Goal: Task Accomplishment & Management: Complete application form

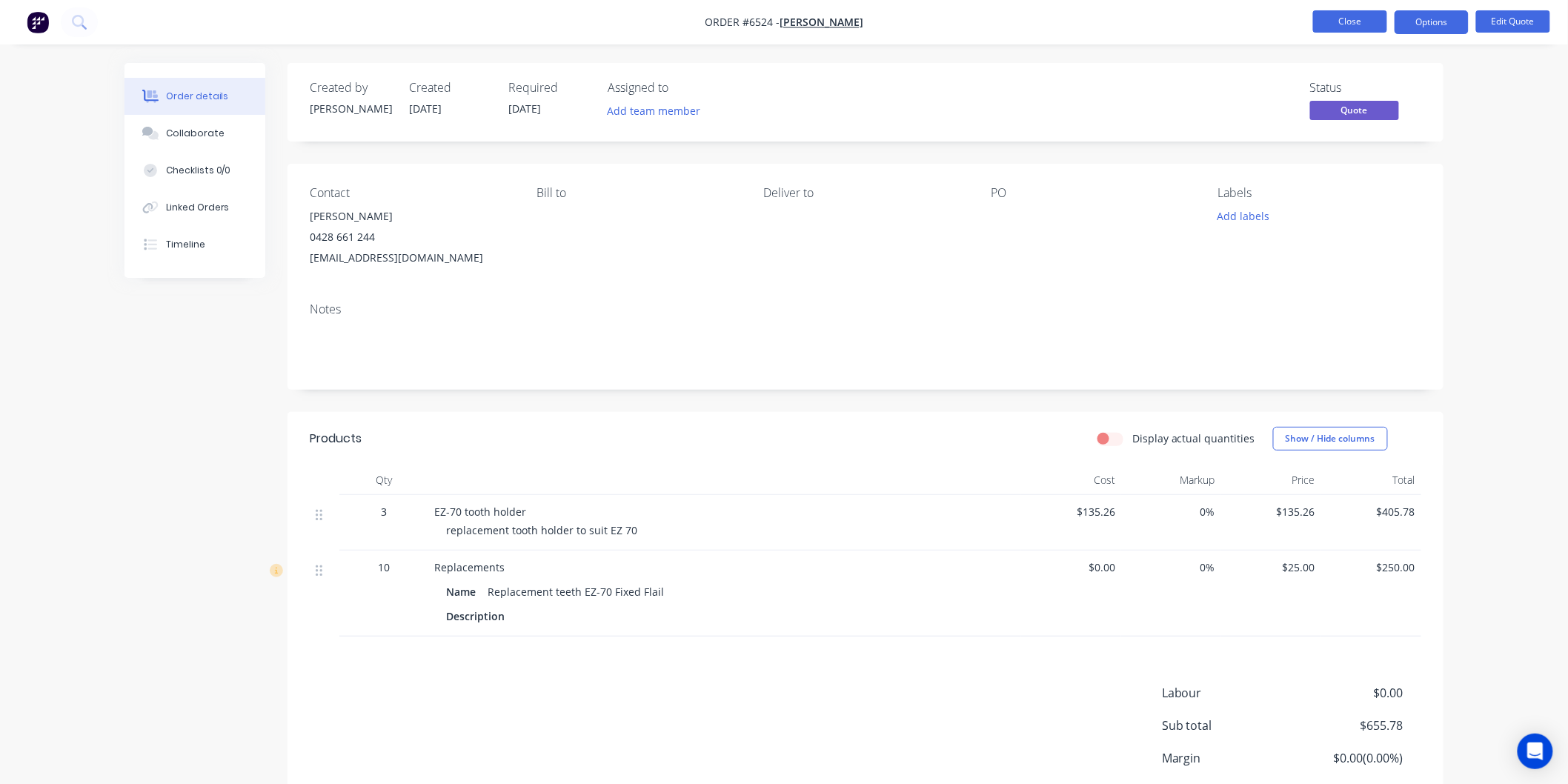
click at [1348, 18] on button "Close" at bounding box center [1349, 21] width 74 height 23
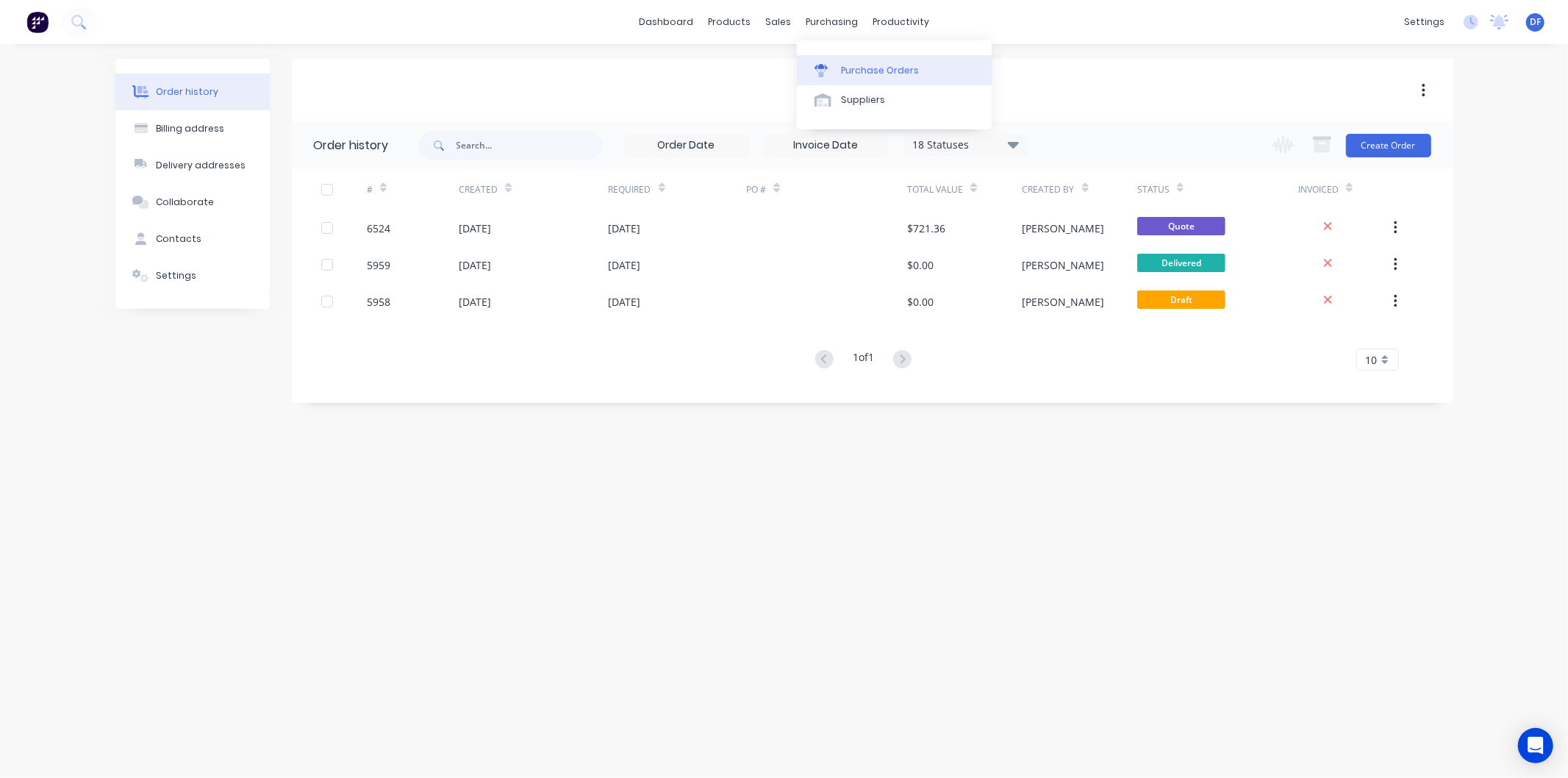
click at [868, 72] on div "Purchase Orders" at bounding box center [879, 70] width 78 height 13
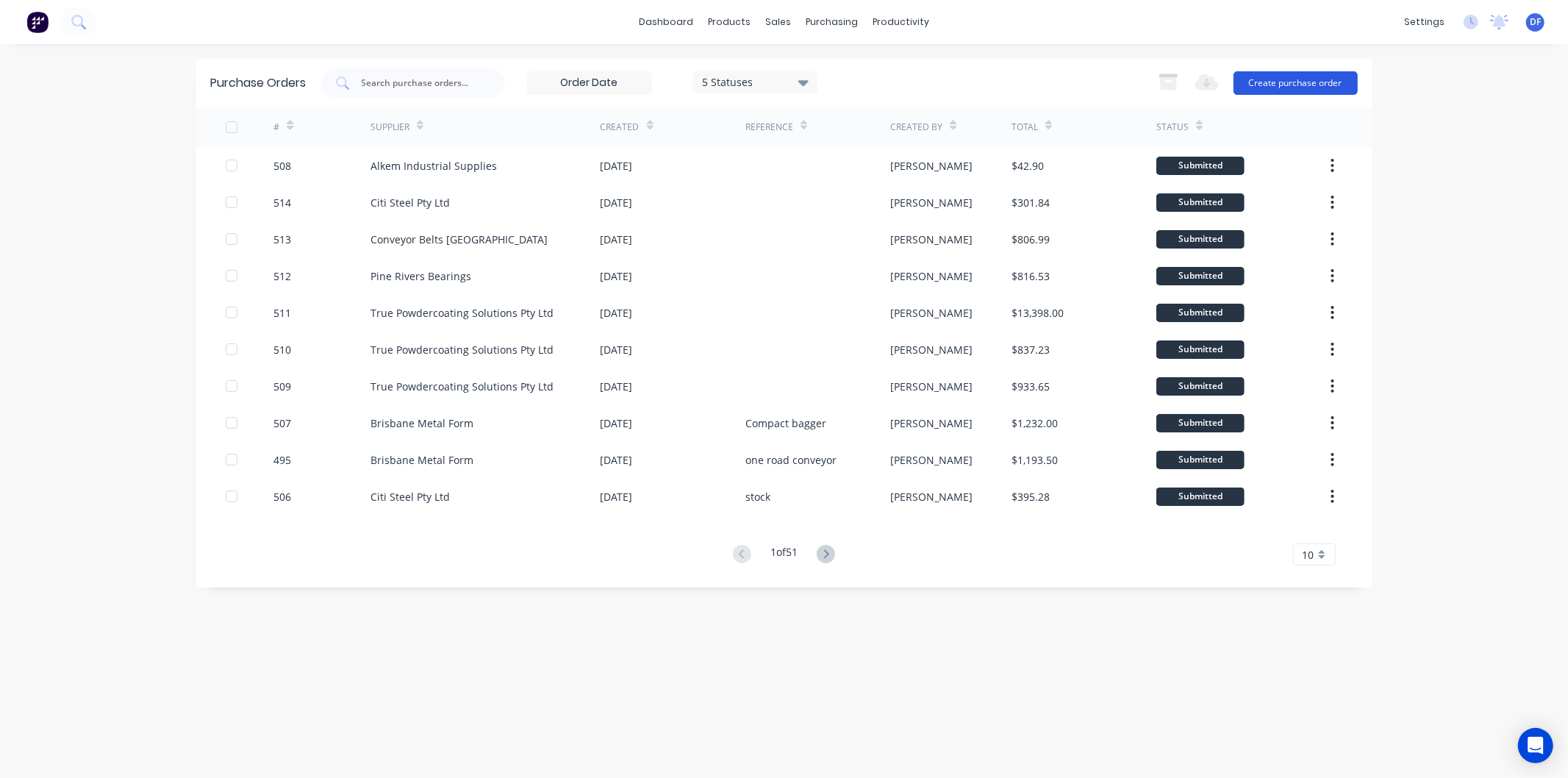
click at [1275, 79] on button "Create purchase order" at bounding box center [1295, 83] width 124 height 24
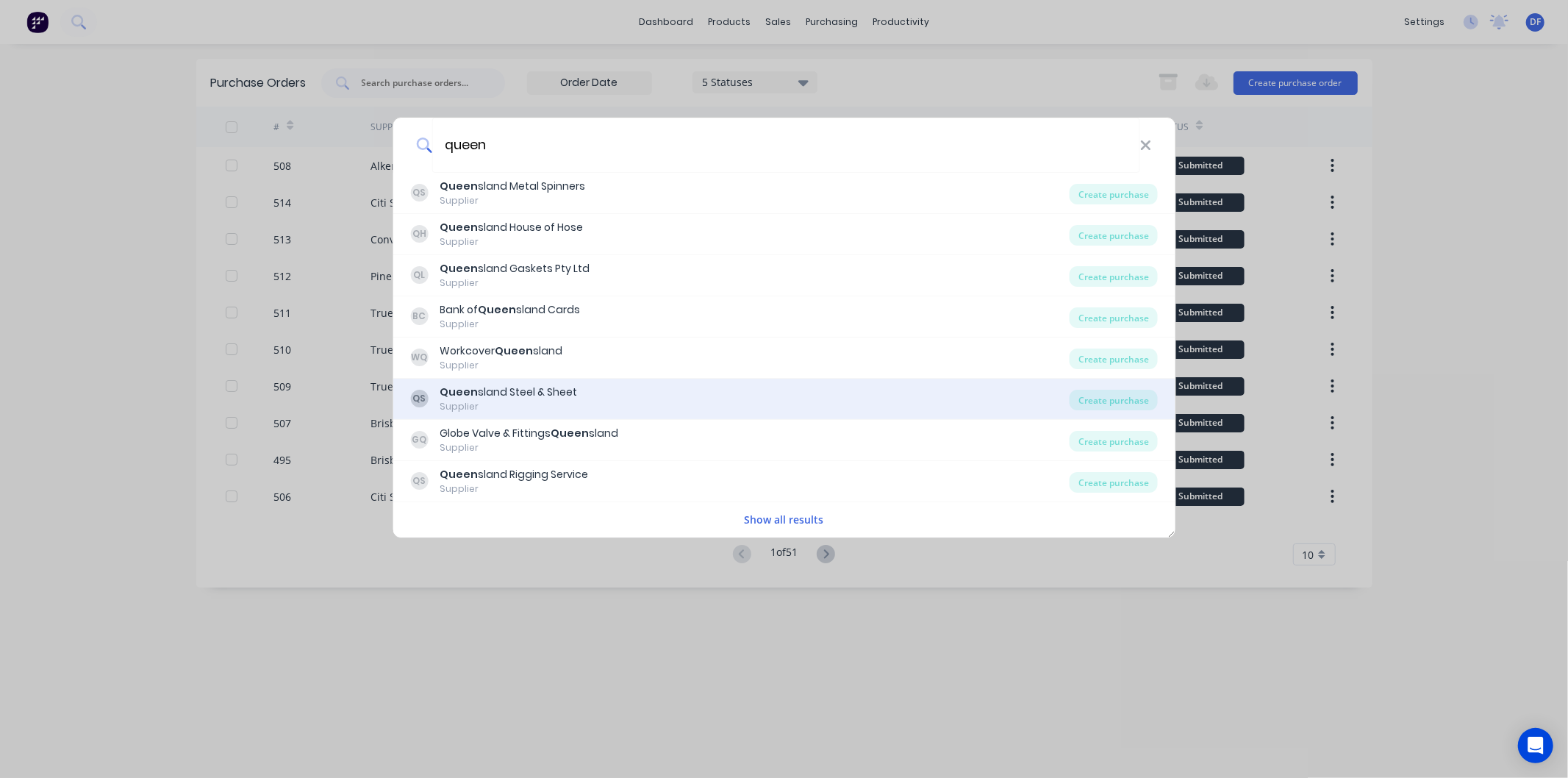
type input "queen"
click at [538, 385] on div "Queen sland Steel & Sheet" at bounding box center [508, 392] width 138 height 15
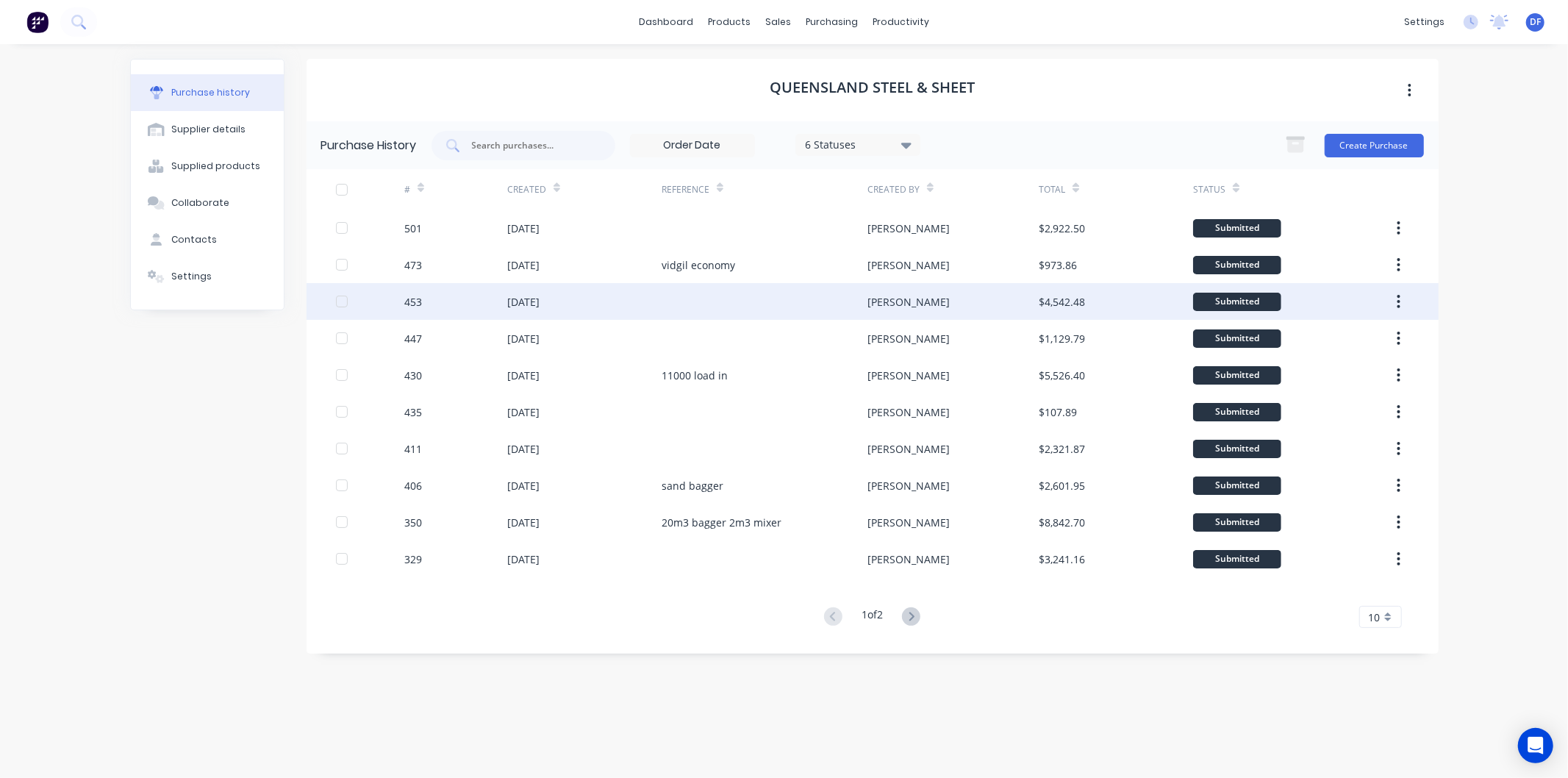
click at [540, 302] on div "[DATE]" at bounding box center [524, 302] width 32 height 15
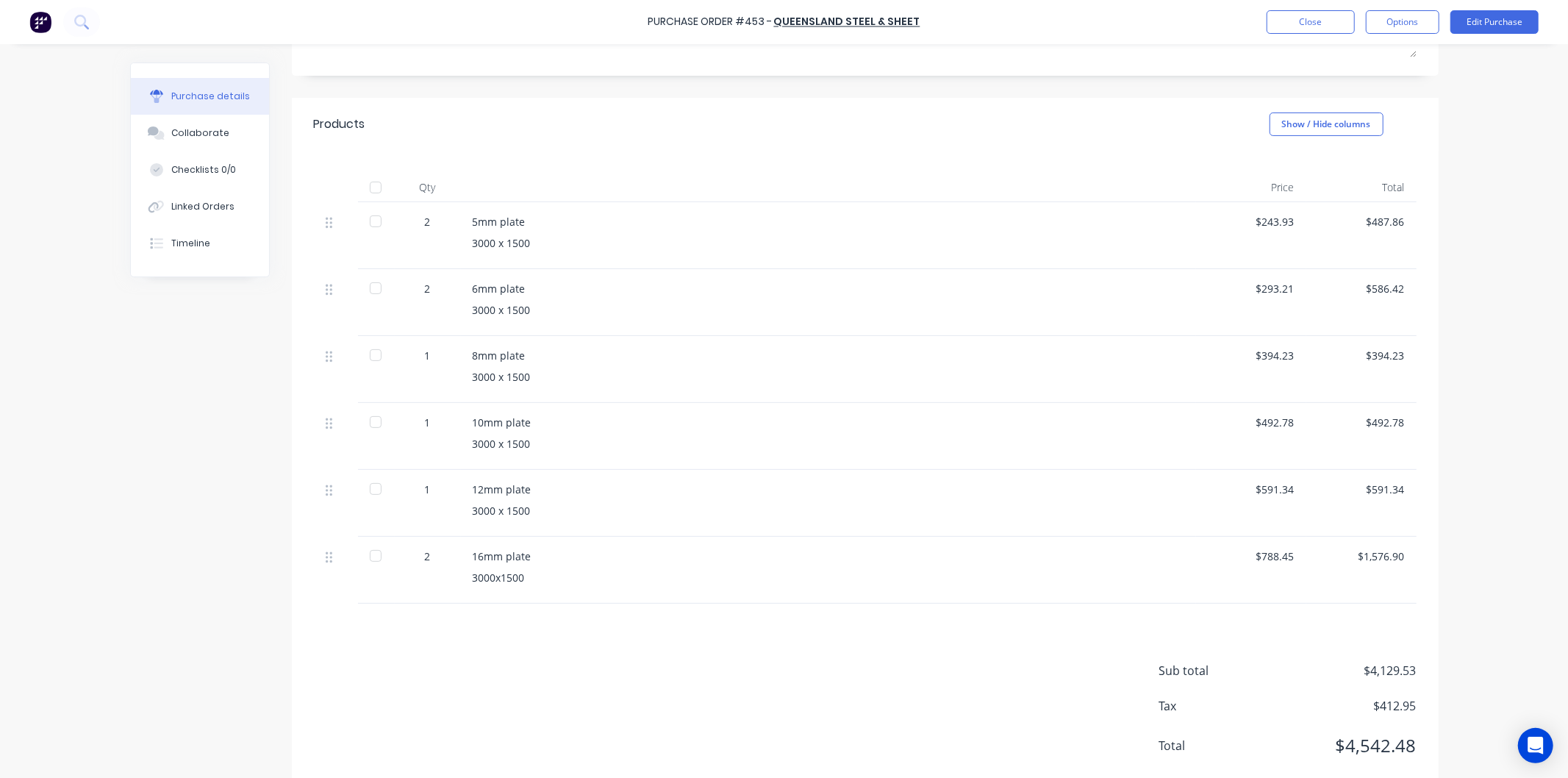
scroll to position [163, 0]
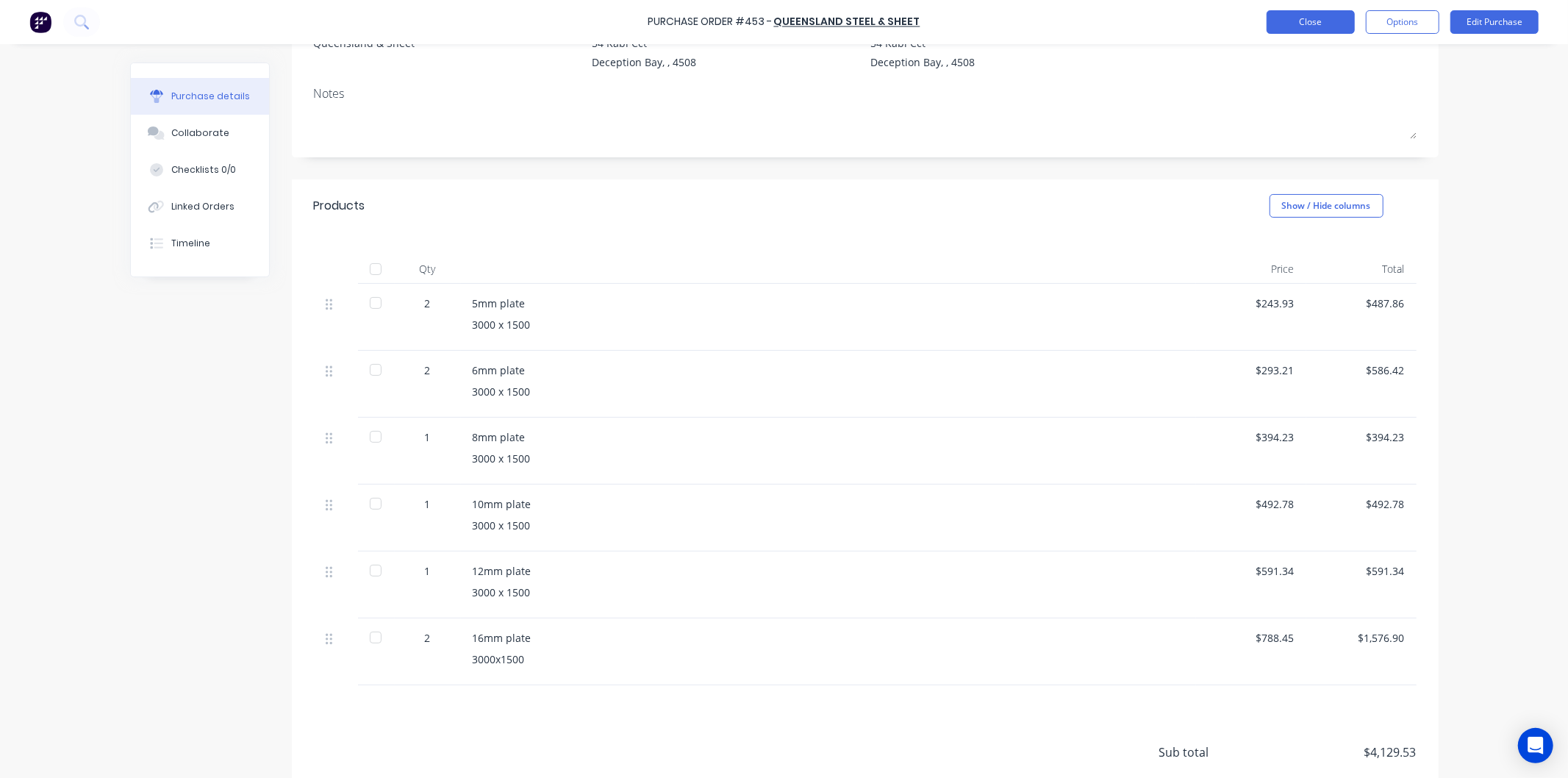
click at [1320, 20] on button "Close" at bounding box center [1311, 22] width 89 height 24
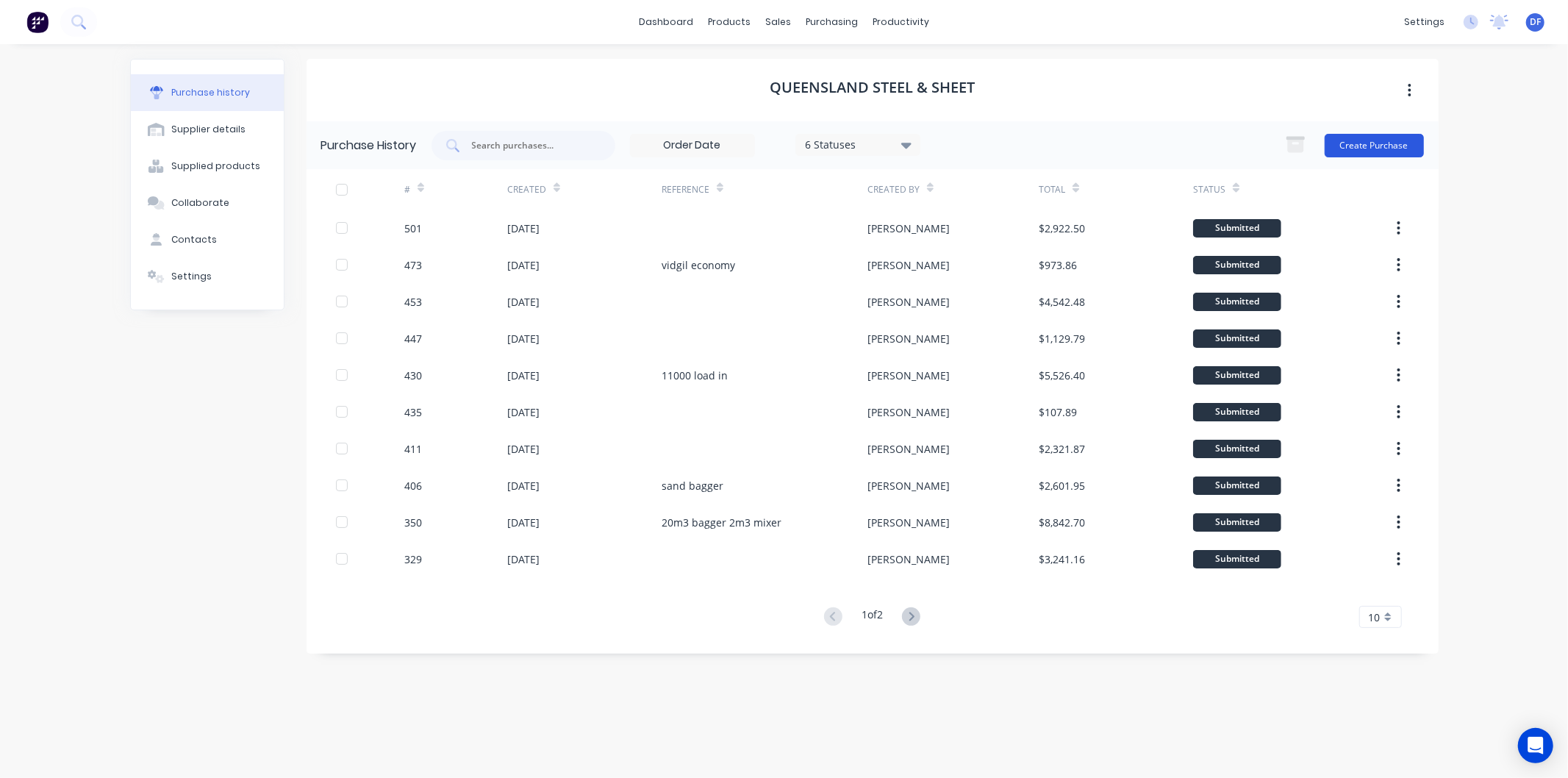
click at [1370, 134] on button "Create Purchase" at bounding box center [1374, 146] width 99 height 24
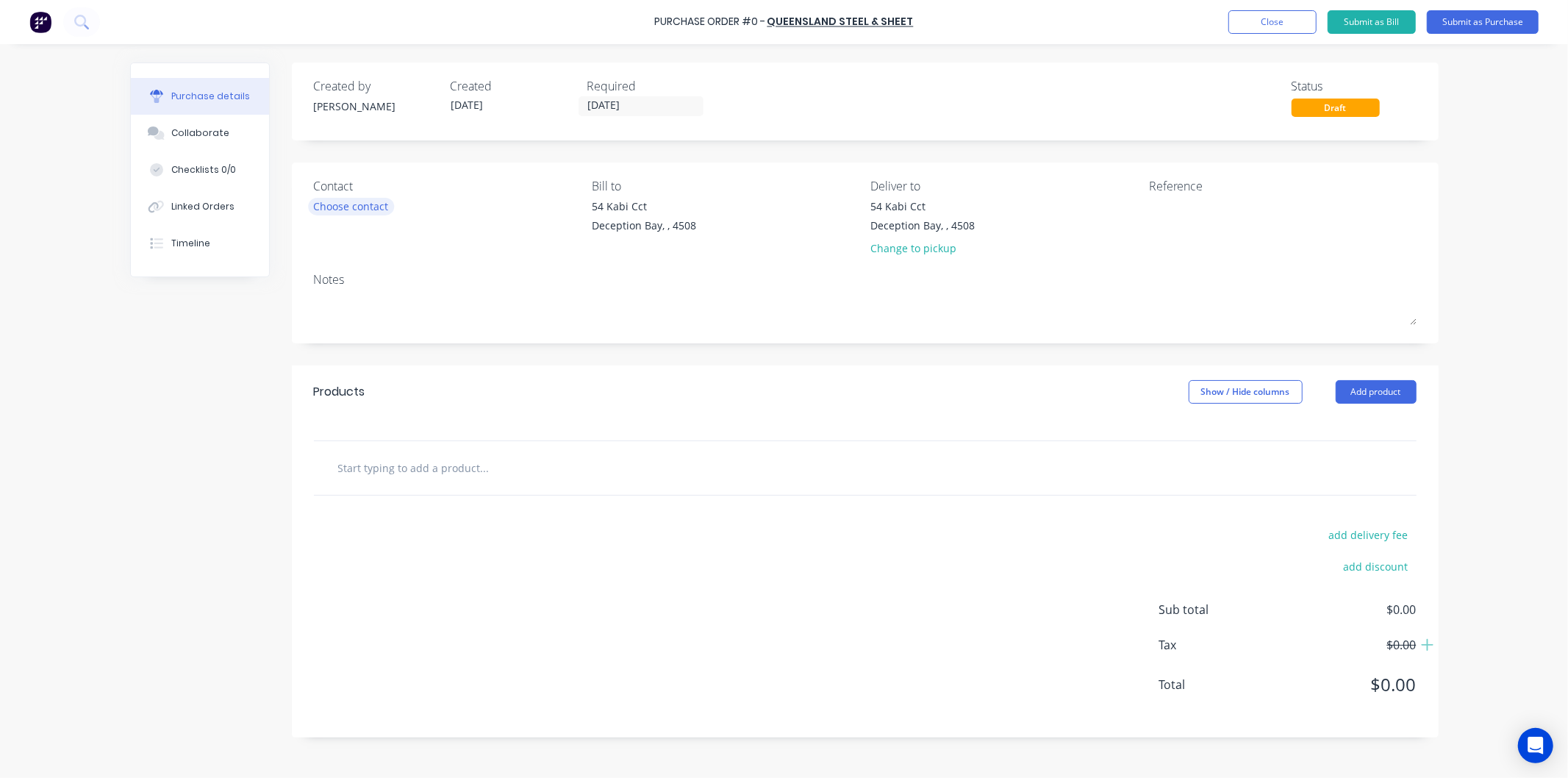
click at [369, 208] on div "Choose contact" at bounding box center [351, 206] width 75 height 15
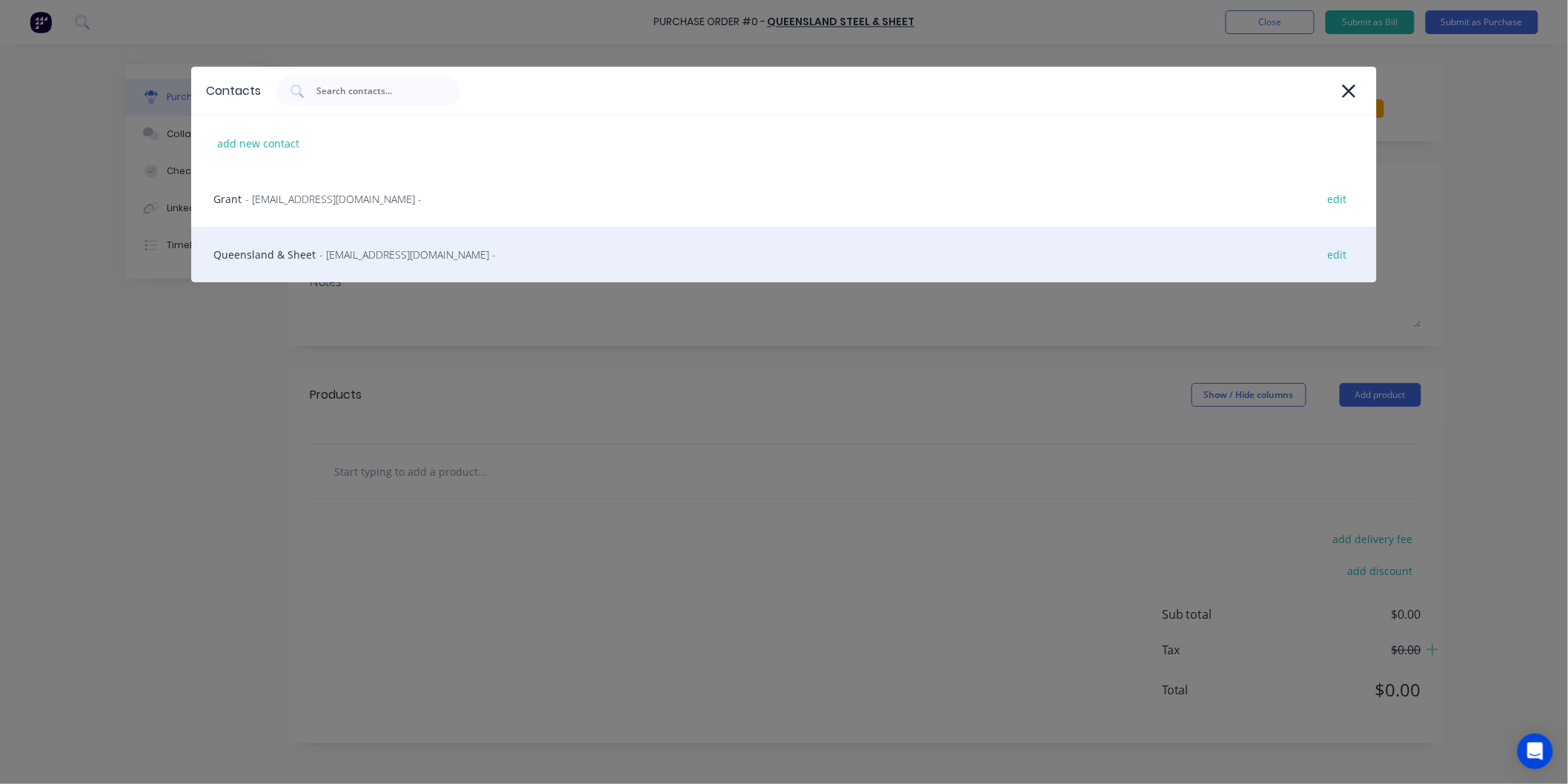
click at [327, 253] on span "- [EMAIL_ADDRESS][DOMAIN_NAME] -" at bounding box center [407, 255] width 176 height 16
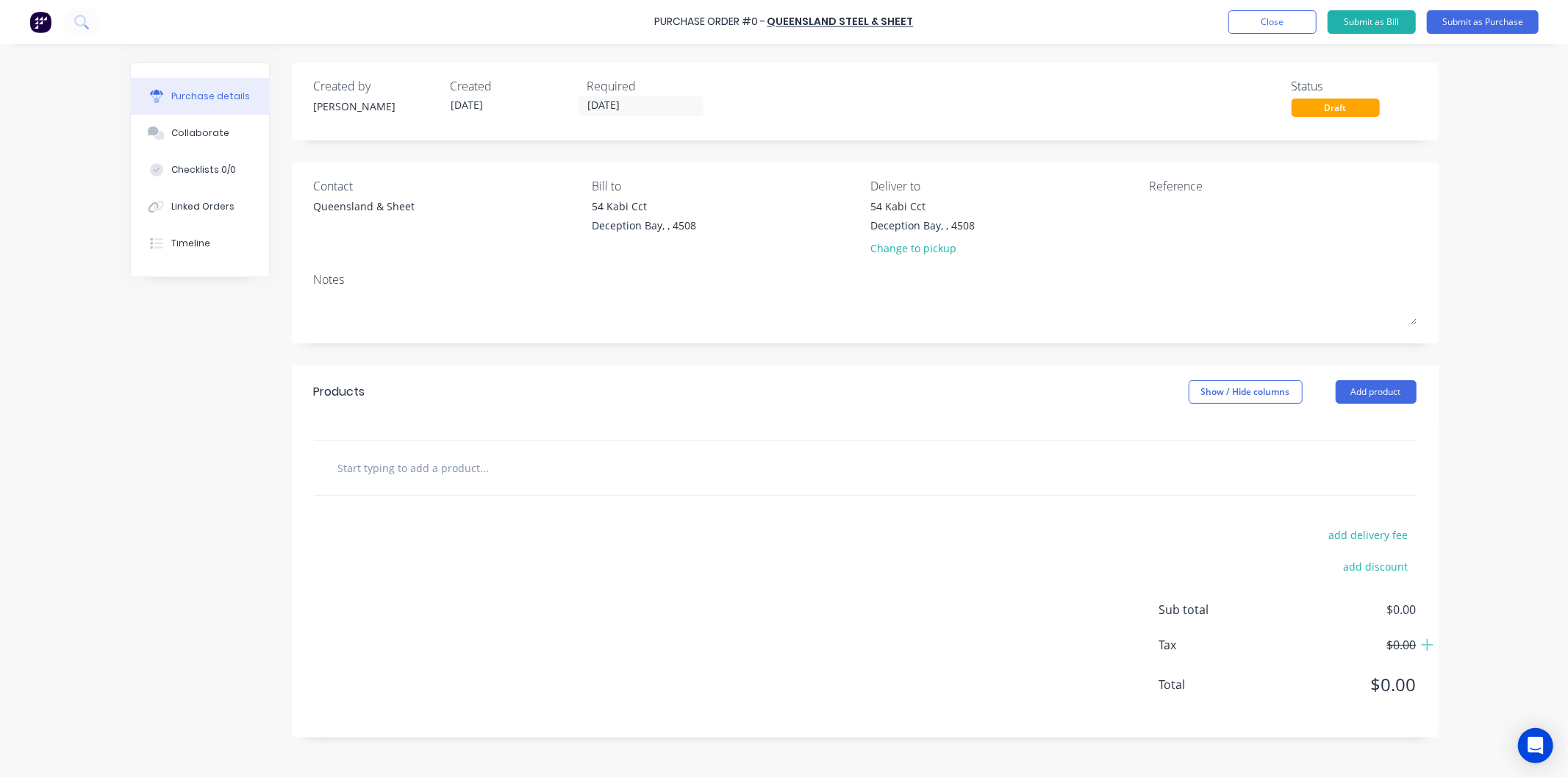
click at [419, 468] on input "text" at bounding box center [484, 468] width 294 height 29
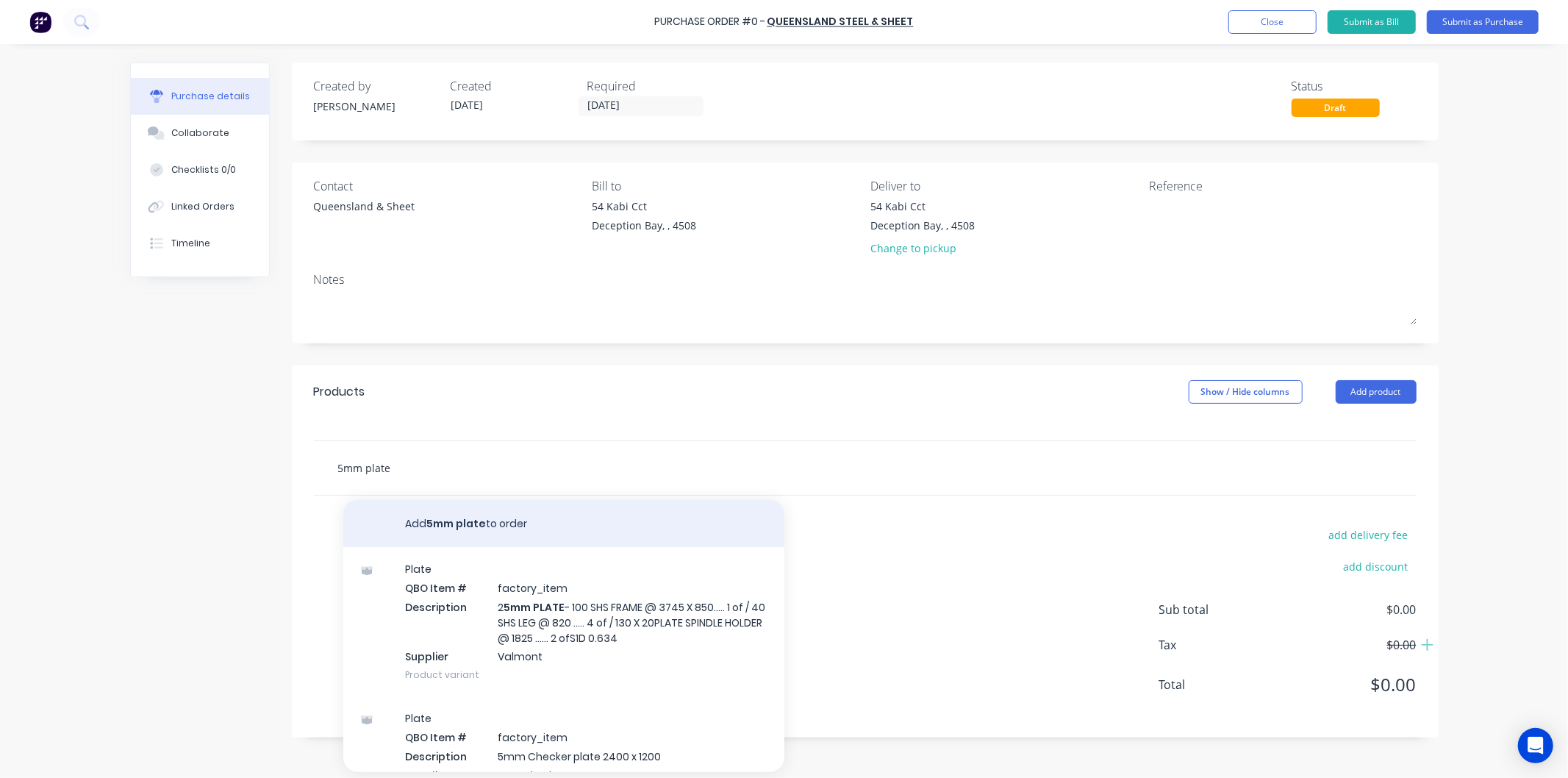
type input "5mm plate"
click at [437, 518] on button "Add 5mm plate to order" at bounding box center [564, 523] width 441 height 47
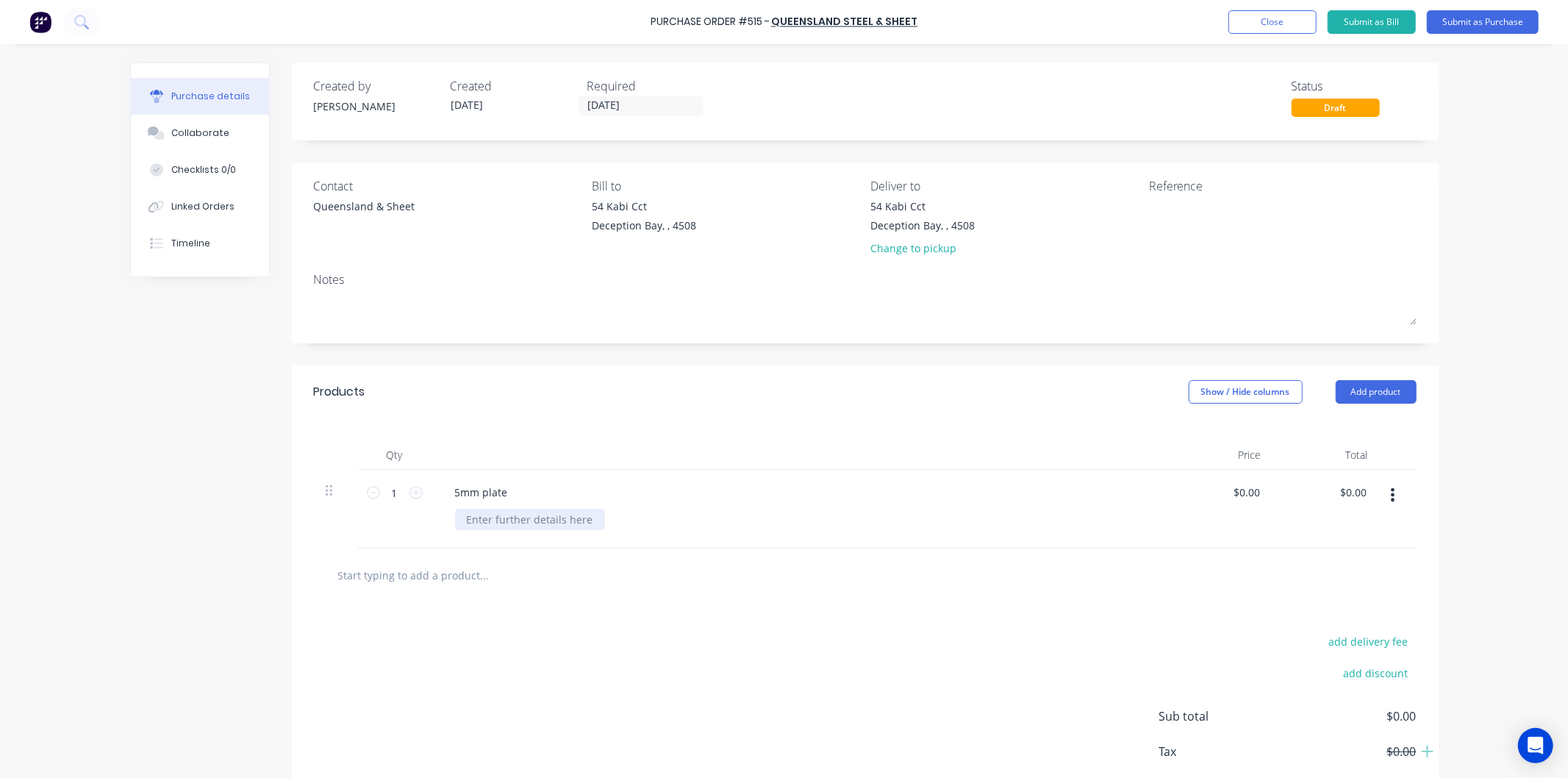
click at [489, 523] on div at bounding box center [530, 520] width 150 height 22
click at [444, 579] on input "text" at bounding box center [484, 575] width 294 height 29
click at [414, 493] on icon at bounding box center [416, 492] width 13 height 13
type input "2"
click at [404, 572] on input "text" at bounding box center [484, 575] width 294 height 29
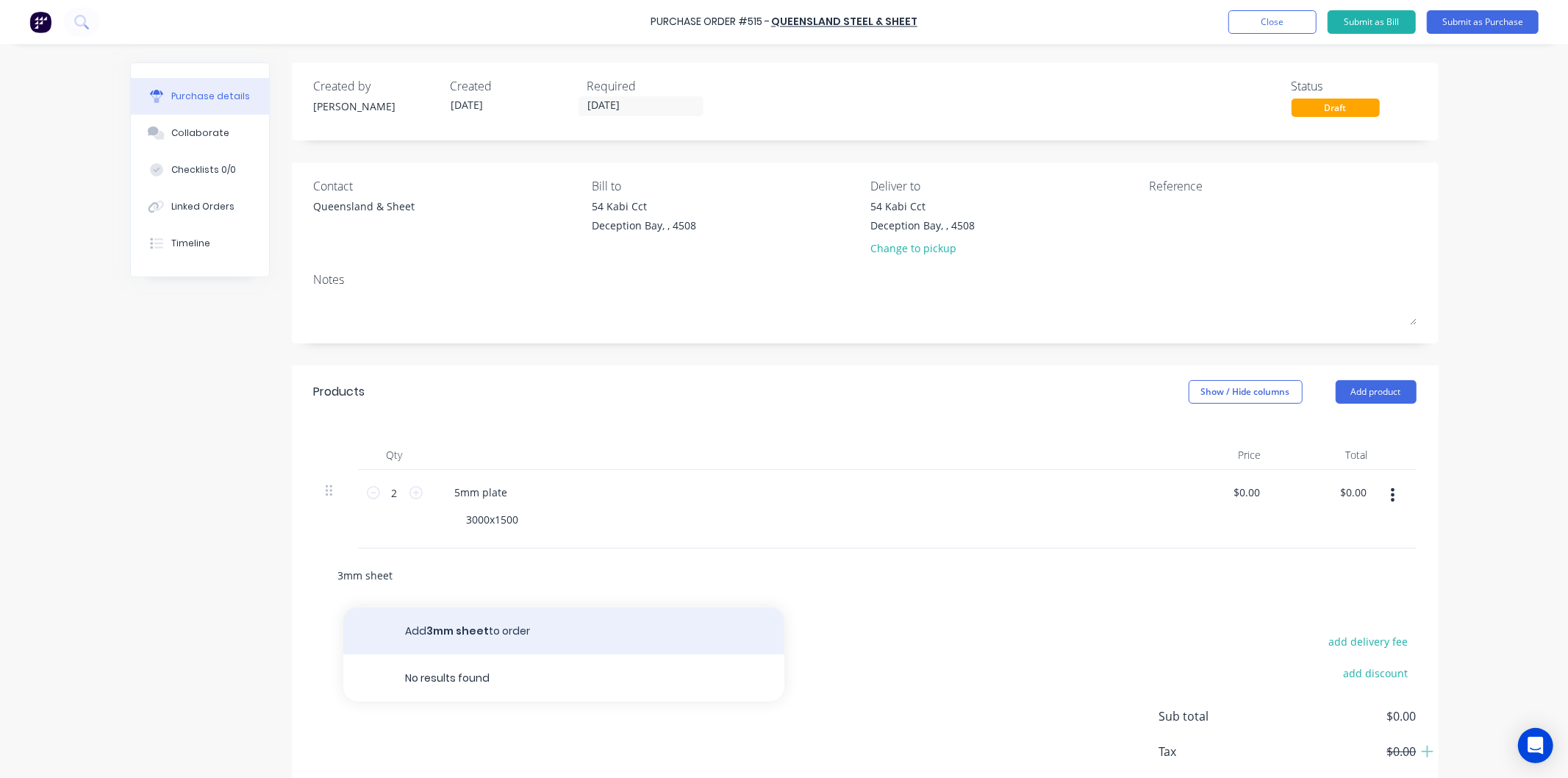
type input "3mm sheet"
click at [459, 629] on button "Add 3mm sheet to order" at bounding box center [564, 630] width 441 height 47
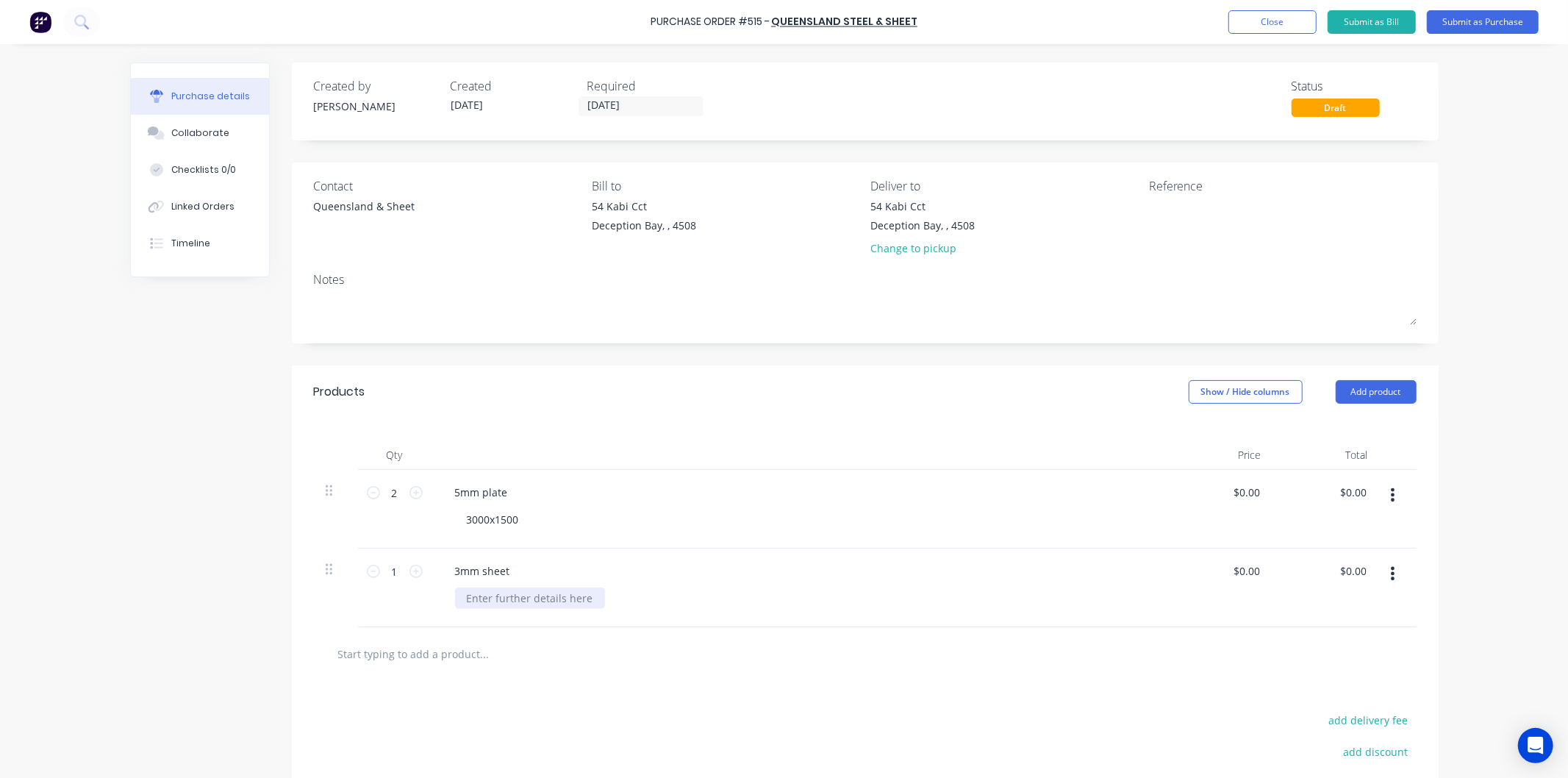
click at [496, 592] on div at bounding box center [530, 599] width 150 height 22
click at [410, 570] on icon at bounding box center [416, 571] width 13 height 13
type input "2"
click at [607, 584] on div "3mm sheet 3000x1500" at bounding box center [799, 588] width 735 height 79
click at [1255, 494] on input "0.0000" at bounding box center [1243, 492] width 40 height 22
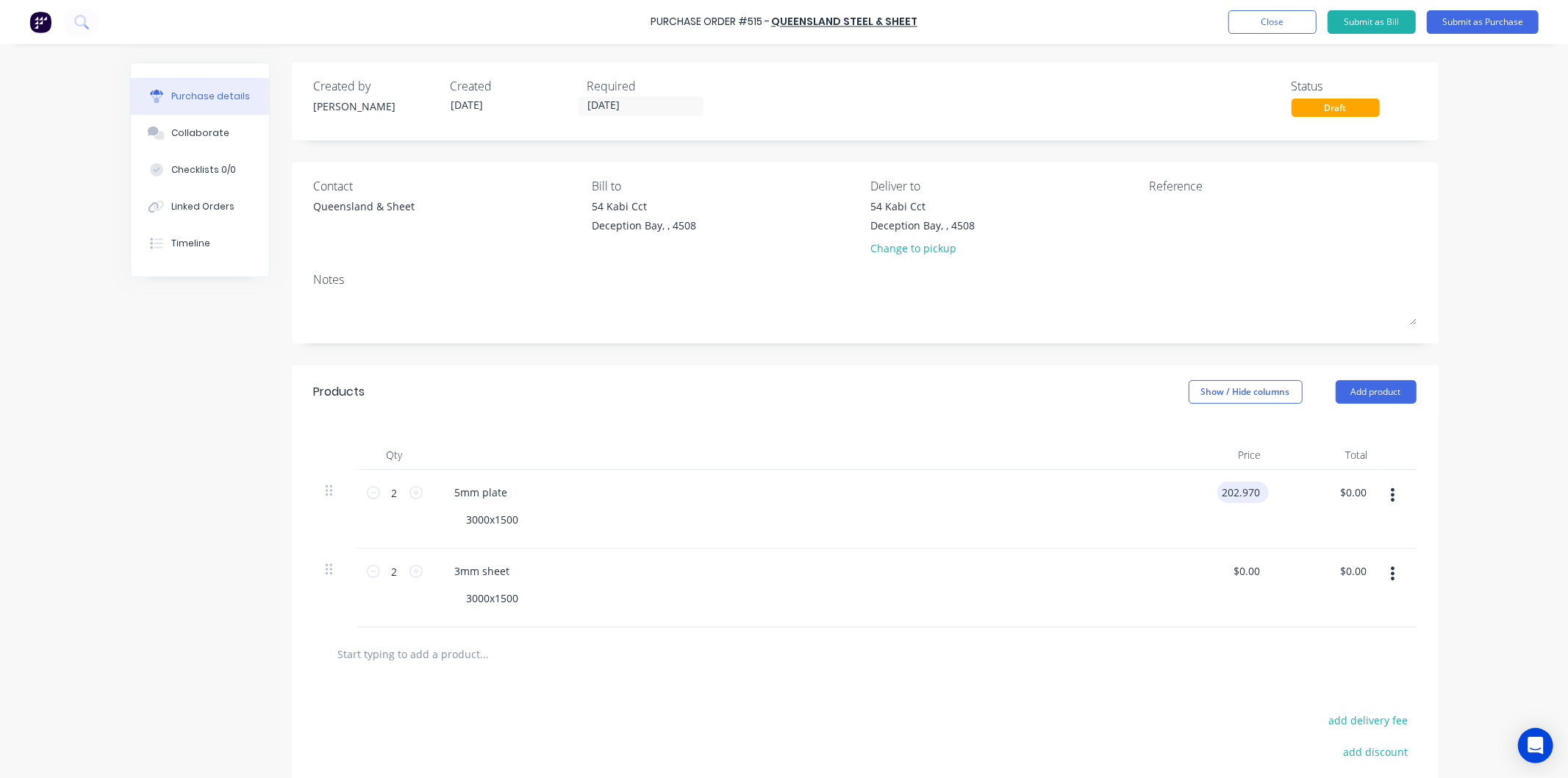
click at [1253, 491] on input "202.970" at bounding box center [1240, 492] width 45 height 22
type input "$202.97"
type input "$405.94"
click at [1228, 527] on div "$202.97 202.97" at bounding box center [1220, 509] width 106 height 79
drag, startPoint x: 1258, startPoint y: 569, endPoint x: 1224, endPoint y: 575, distance: 34.5
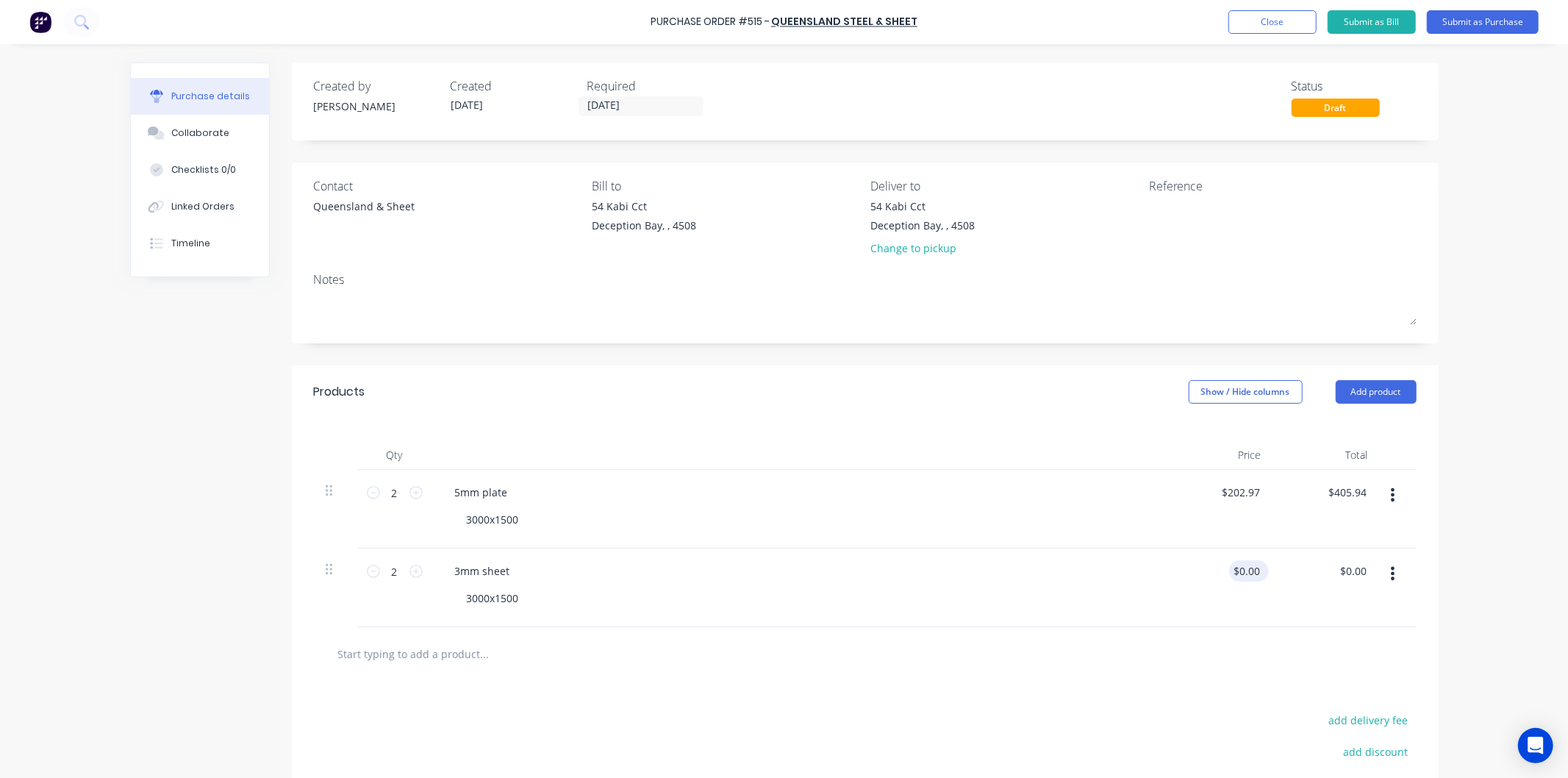
click at [1229, 575] on div "$0.00 $0.00" at bounding box center [1249, 571] width 40 height 22
click at [1137, 608] on div "3000x1500" at bounding box center [805, 599] width 700 height 22
drag, startPoint x: 1254, startPoint y: 567, endPoint x: 1231, endPoint y: 570, distance: 23.2
click at [1231, 570] on div "2 2 3mm sheet 3000x1500 $0.00 $0.00 $0.00 $0.00" at bounding box center [866, 588] width 1103 height 79
drag, startPoint x: 1228, startPoint y: 571, endPoint x: 1261, endPoint y: 568, distance: 33.1
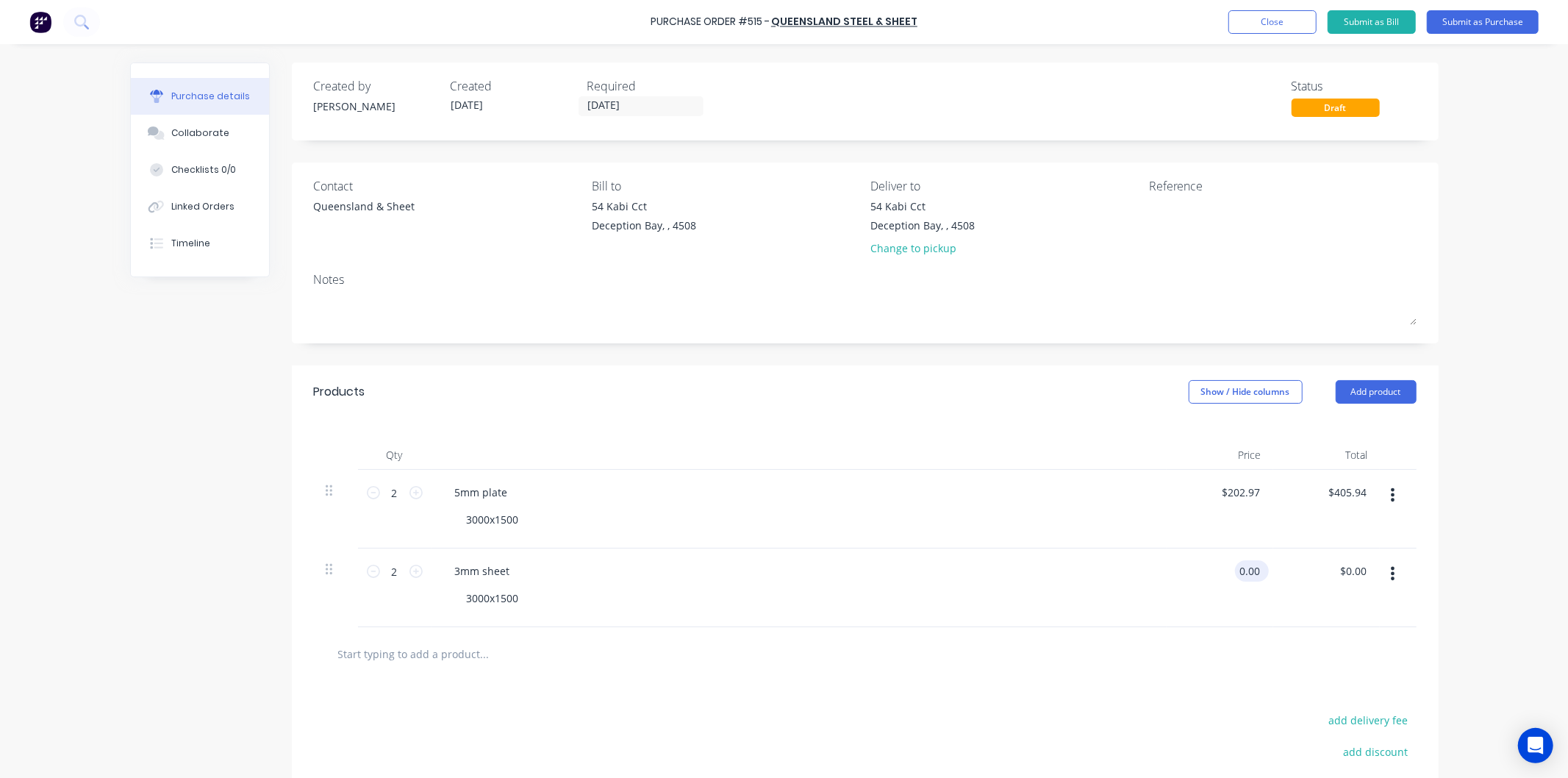
click at [1261, 568] on div "0.00 0.00" at bounding box center [1252, 571] width 34 height 22
type input "$145.13"
type input "$290.26"
click at [1167, 577] on div "$145.13 145.13" at bounding box center [1220, 588] width 106 height 79
click at [1462, 15] on button "Submit as Purchase" at bounding box center [1483, 22] width 112 height 24
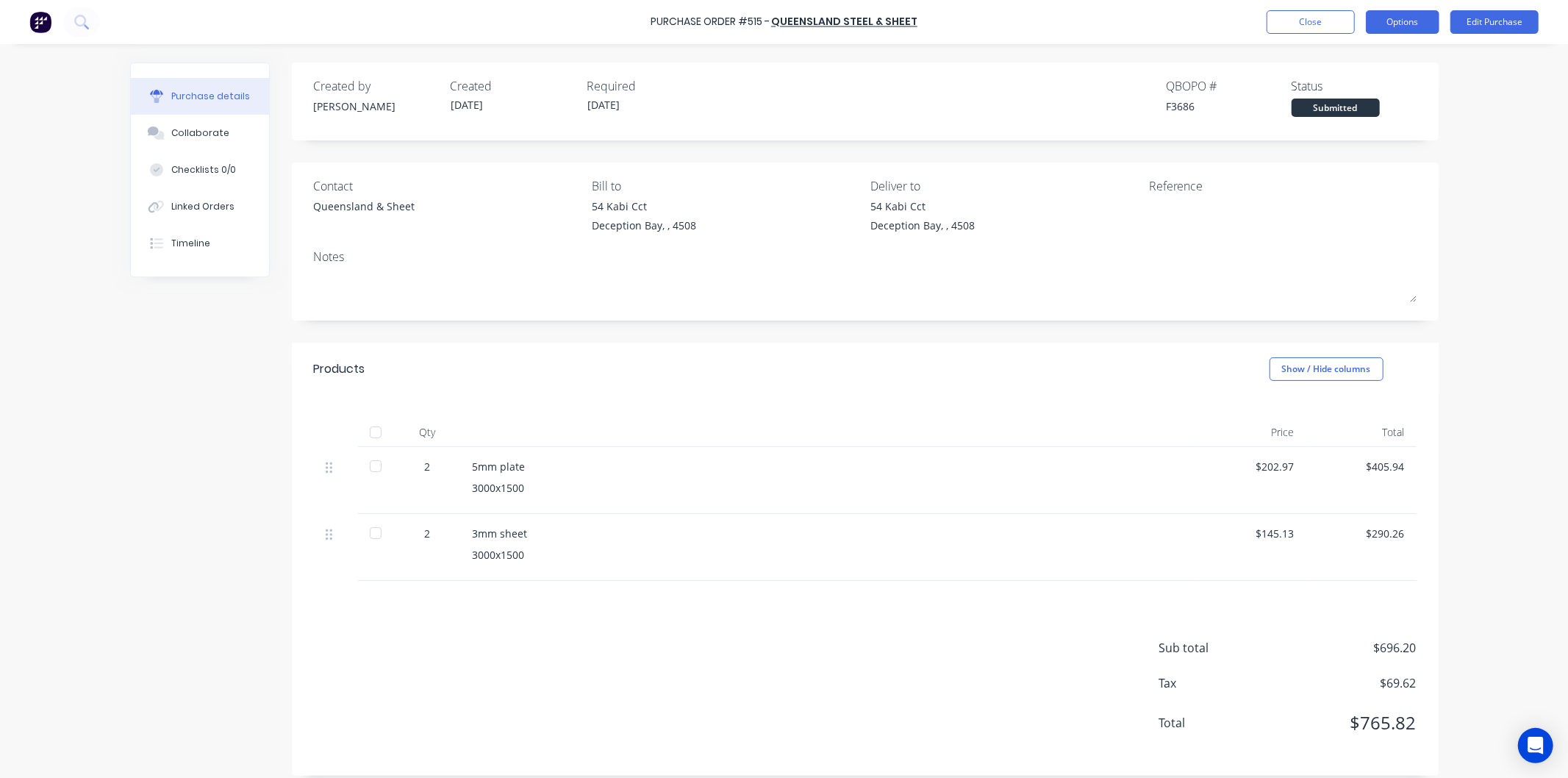
click at [1413, 17] on button "Options" at bounding box center [1402, 22] width 73 height 24
click at [1351, 57] on div "Print / Email" at bounding box center [1369, 60] width 113 height 22
click at [1336, 86] on div "With pricing" at bounding box center [1369, 89] width 113 height 22
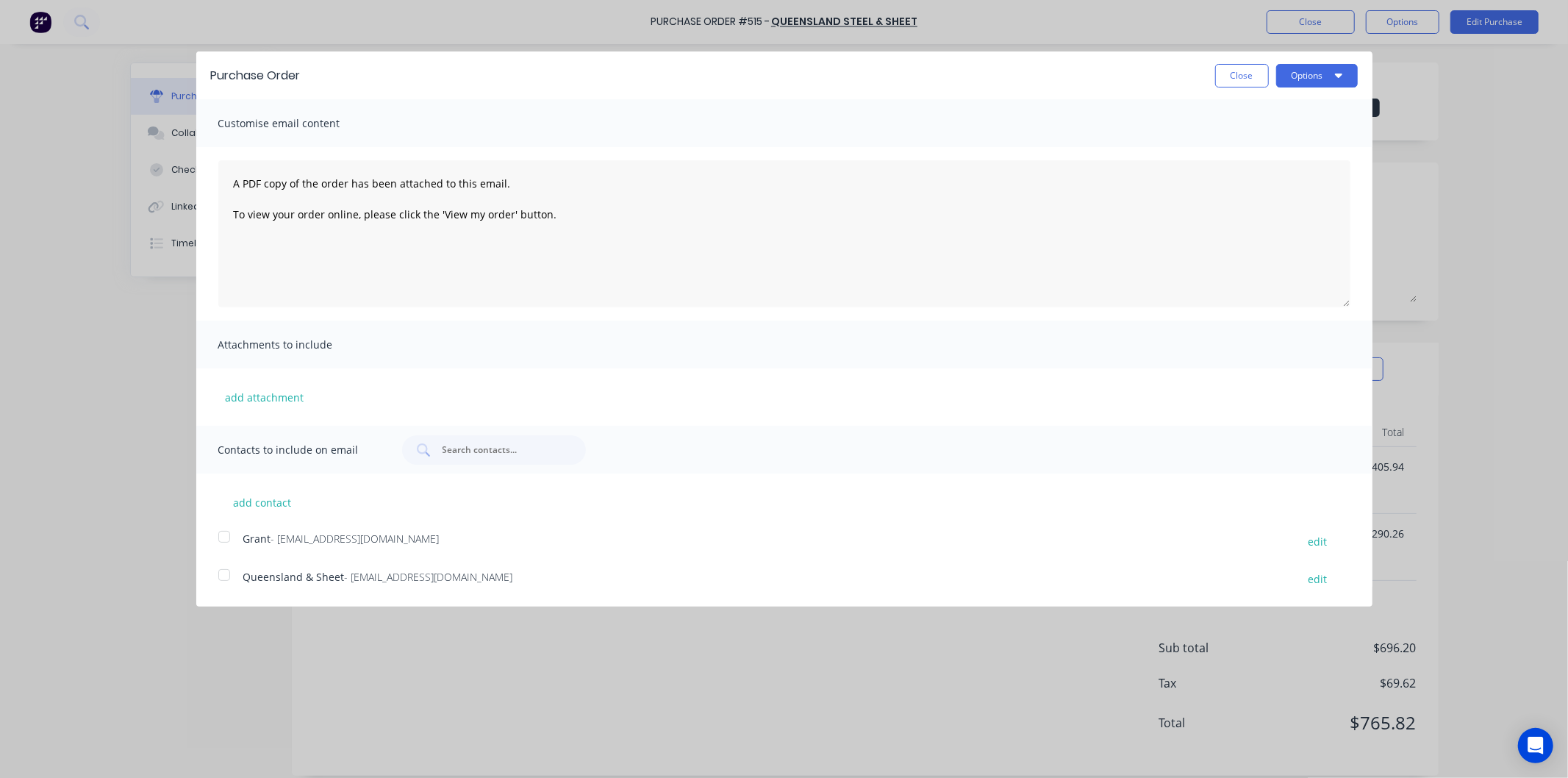
click at [218, 576] on div at bounding box center [224, 575] width 29 height 29
click at [1303, 79] on button "Options" at bounding box center [1317, 75] width 82 height 24
click at [1263, 139] on div "Email" at bounding box center [1288, 143] width 113 height 22
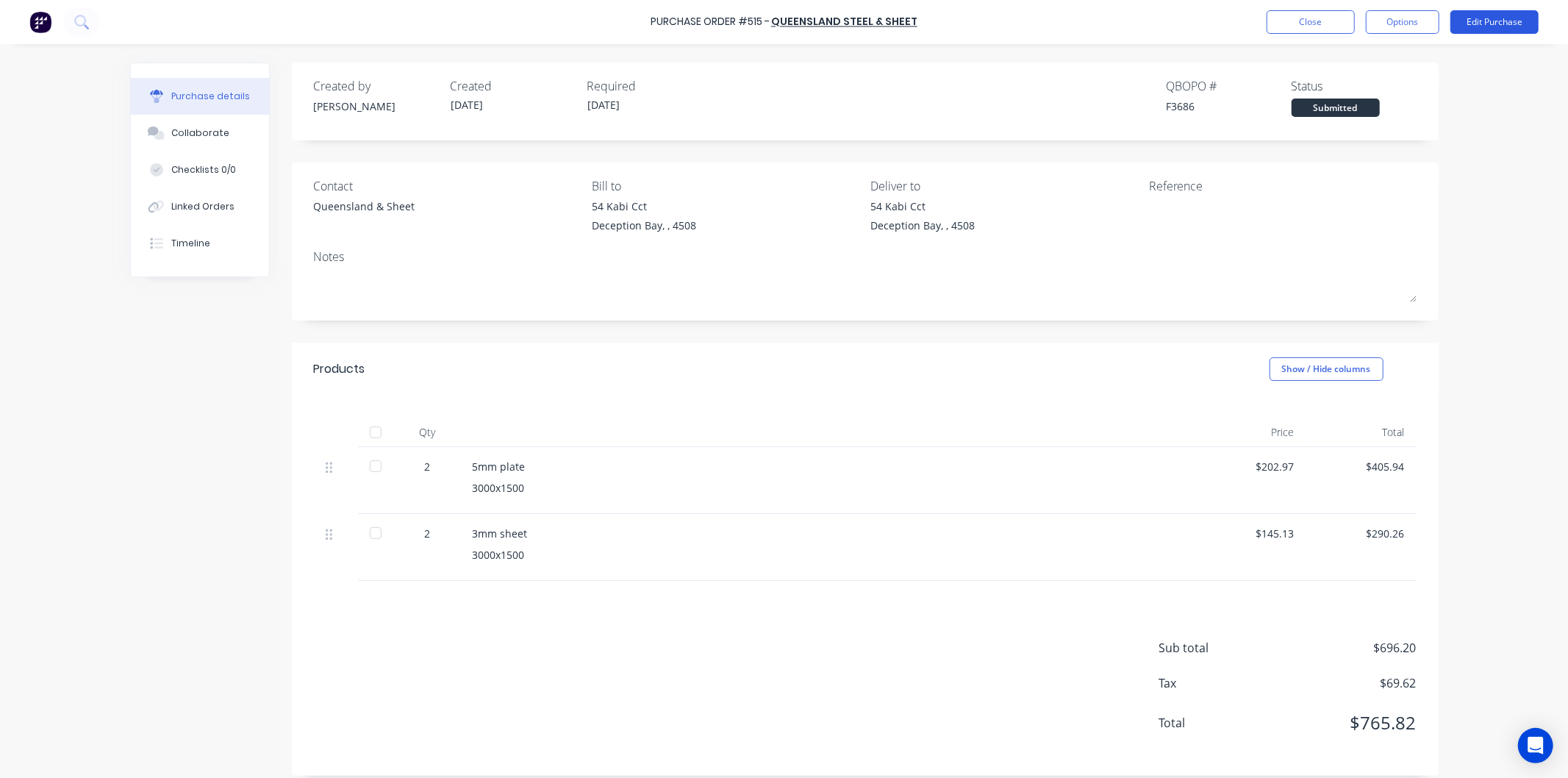
click at [1489, 17] on button "Edit Purchase" at bounding box center [1494, 22] width 89 height 24
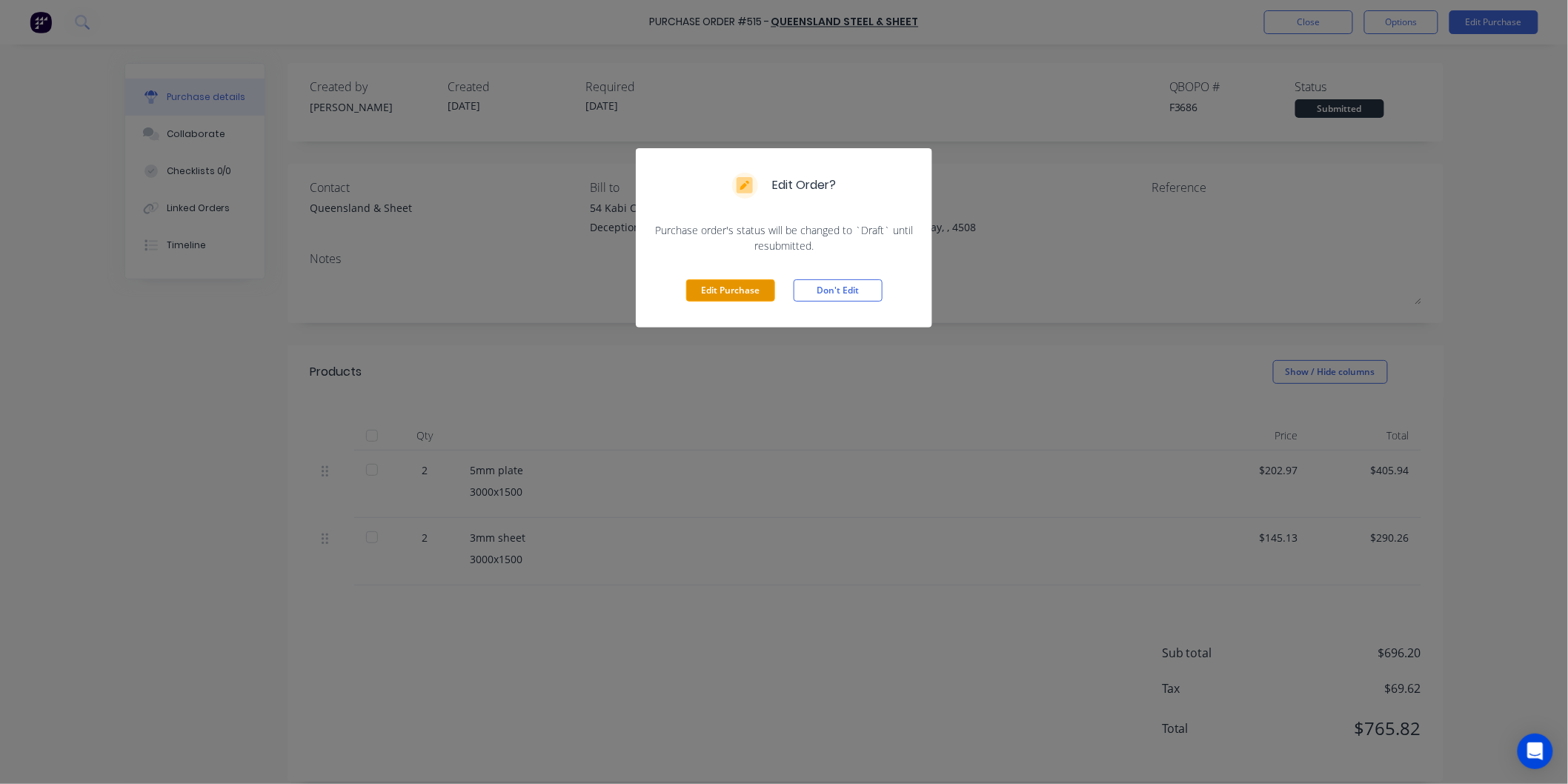
click at [708, 286] on button "Edit Purchase" at bounding box center [730, 290] width 89 height 23
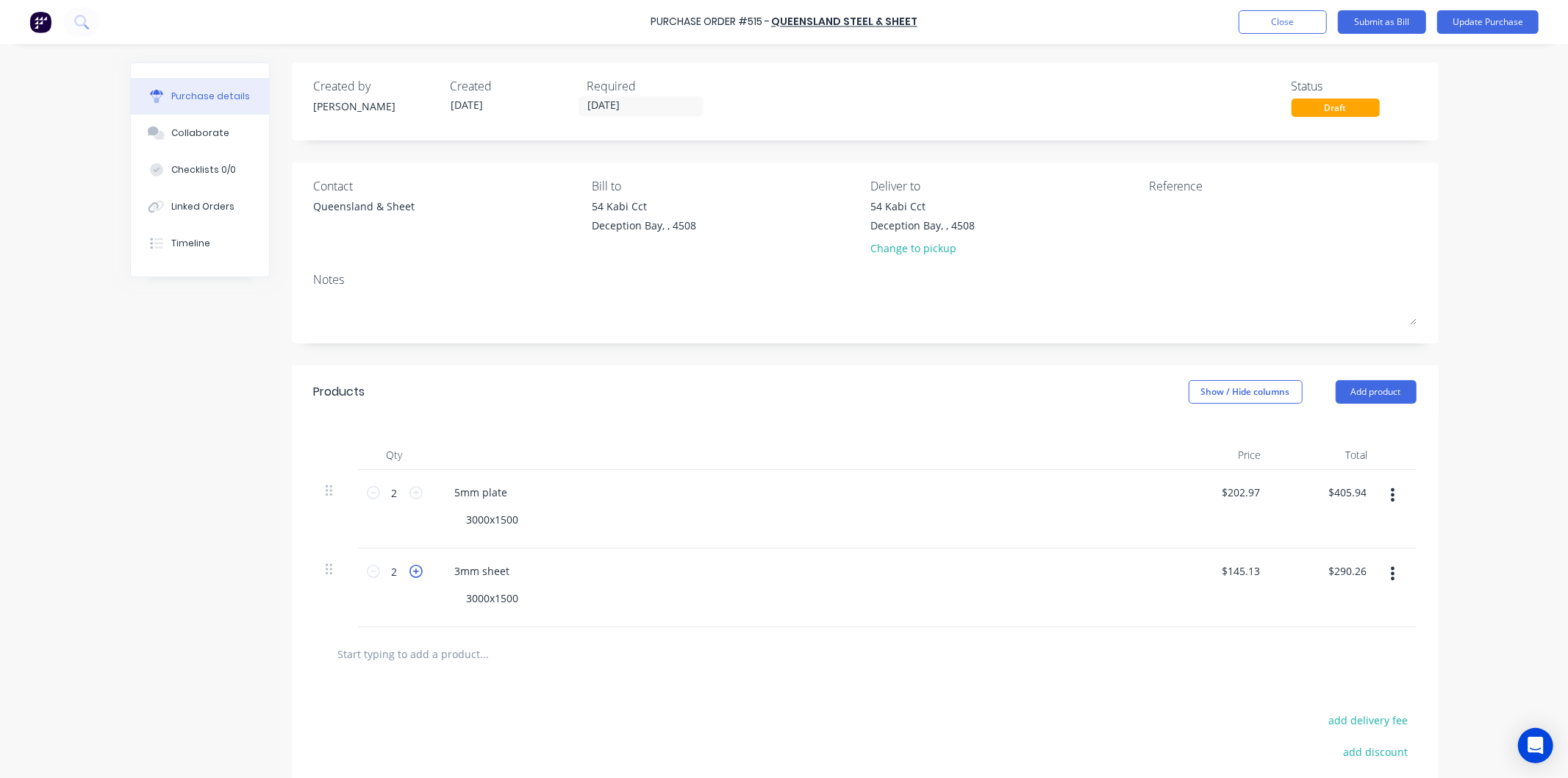
click at [410, 572] on icon at bounding box center [416, 571] width 13 height 13
type input "3"
type input "$435.39"
click at [410, 572] on icon at bounding box center [416, 571] width 13 height 13
type input "4"
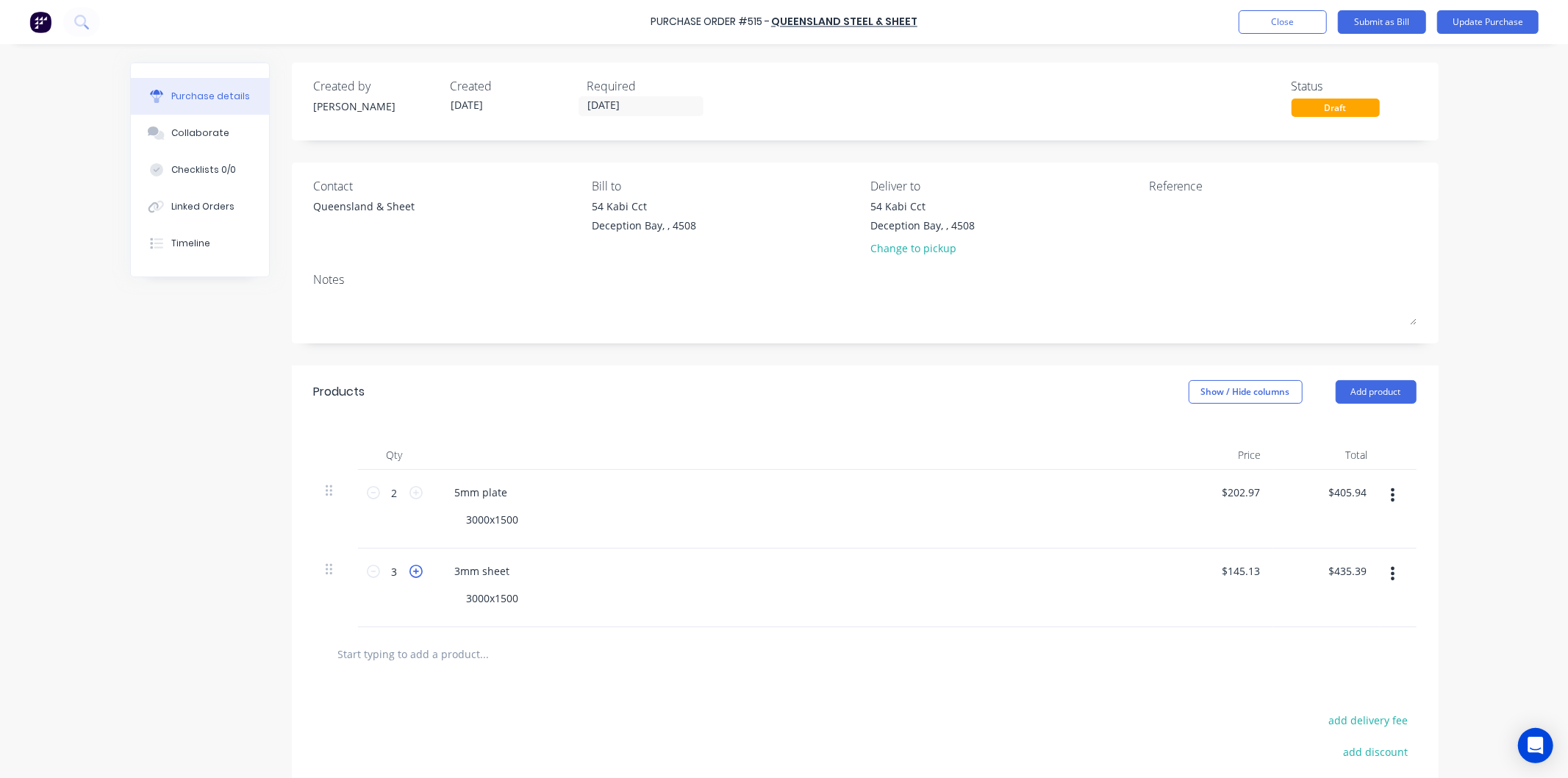
type input "$580.52"
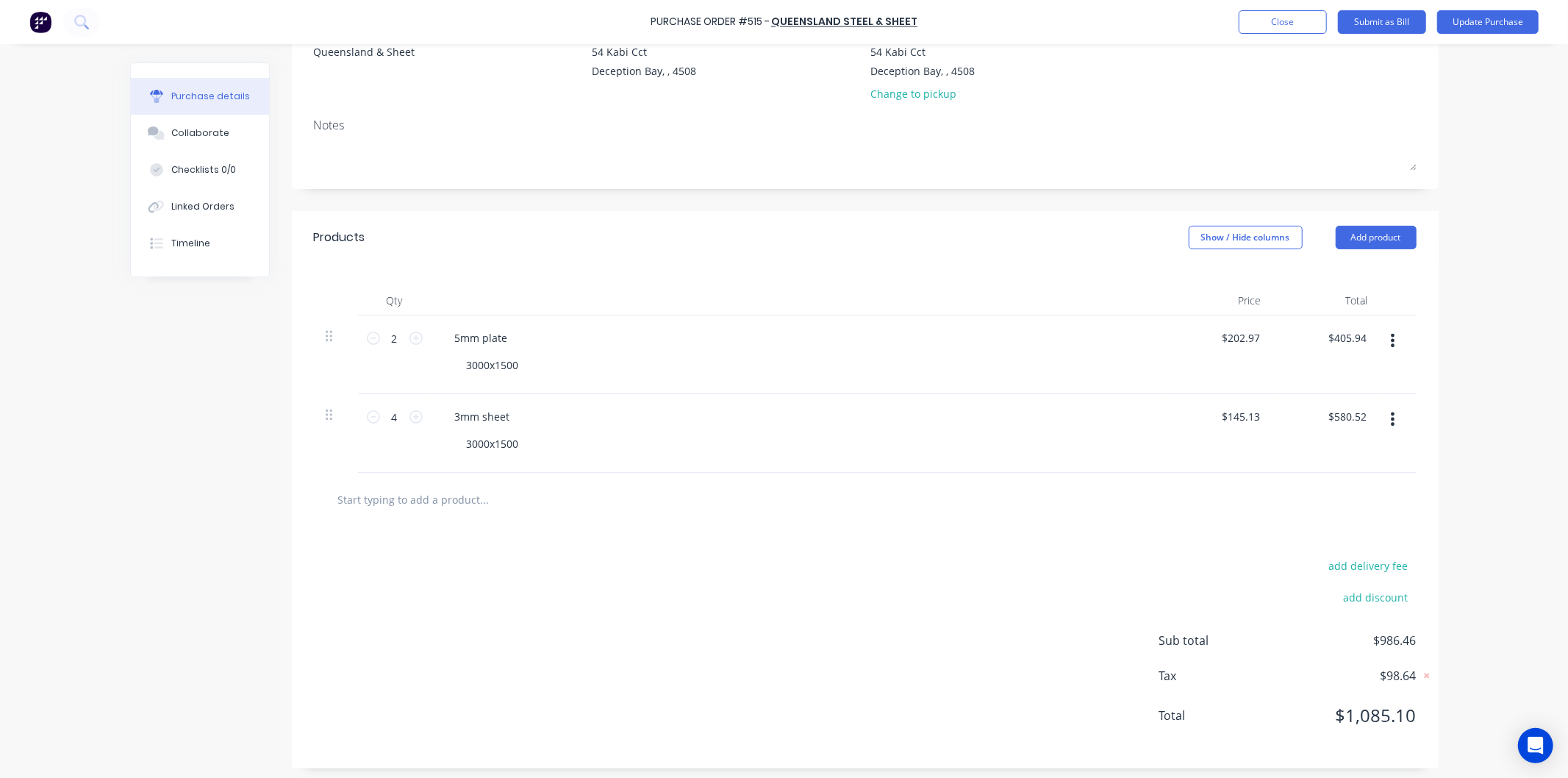
scroll to position [160, 0]
click at [840, 545] on div "add delivery fee add discount Sub total $986.46 Tax $98.64 Total $1,085.10" at bounding box center [865, 642] width 1147 height 242
click at [1483, 21] on button "Update Purchase" at bounding box center [1488, 22] width 102 height 24
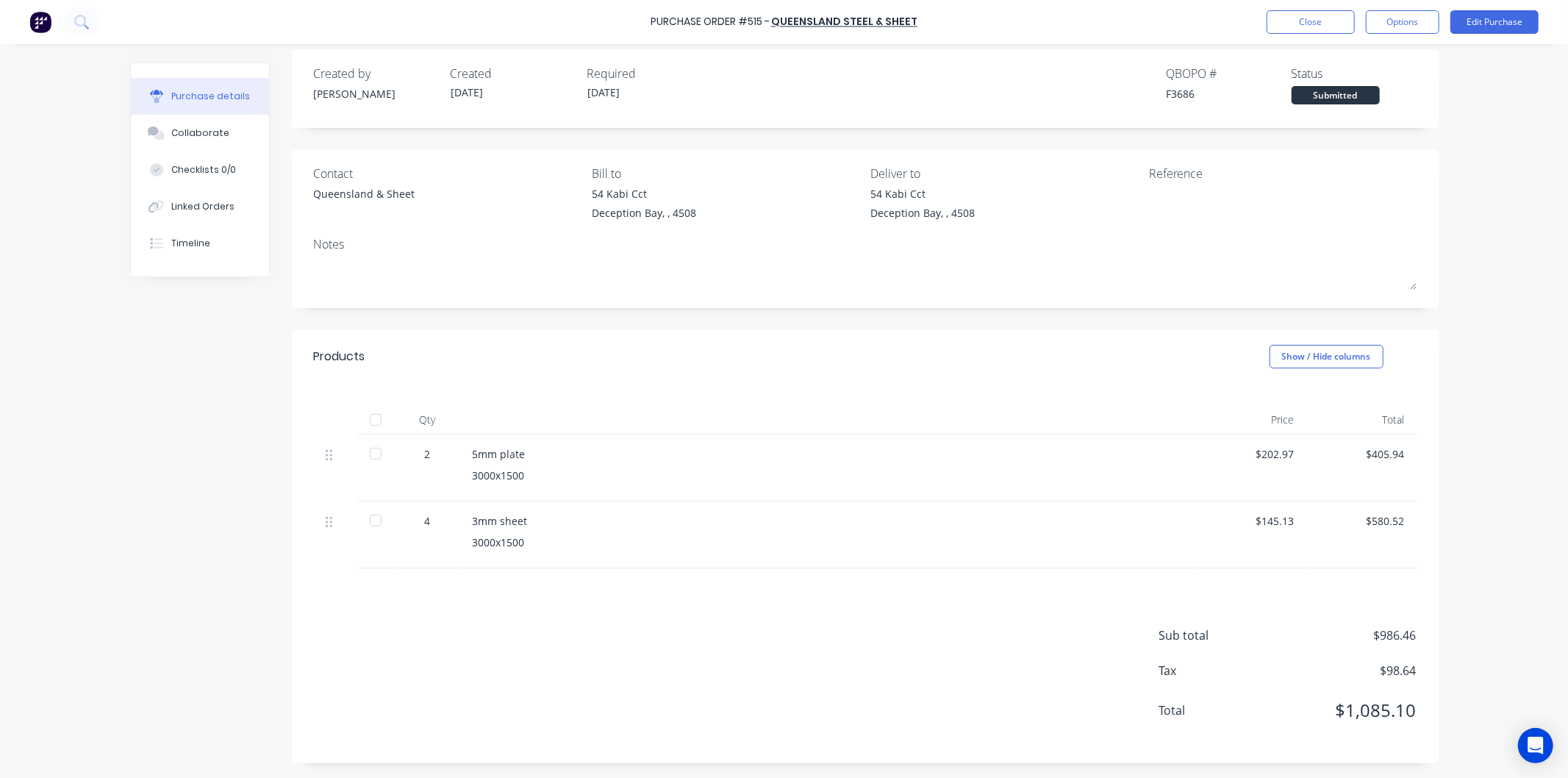
scroll to position [0, 0]
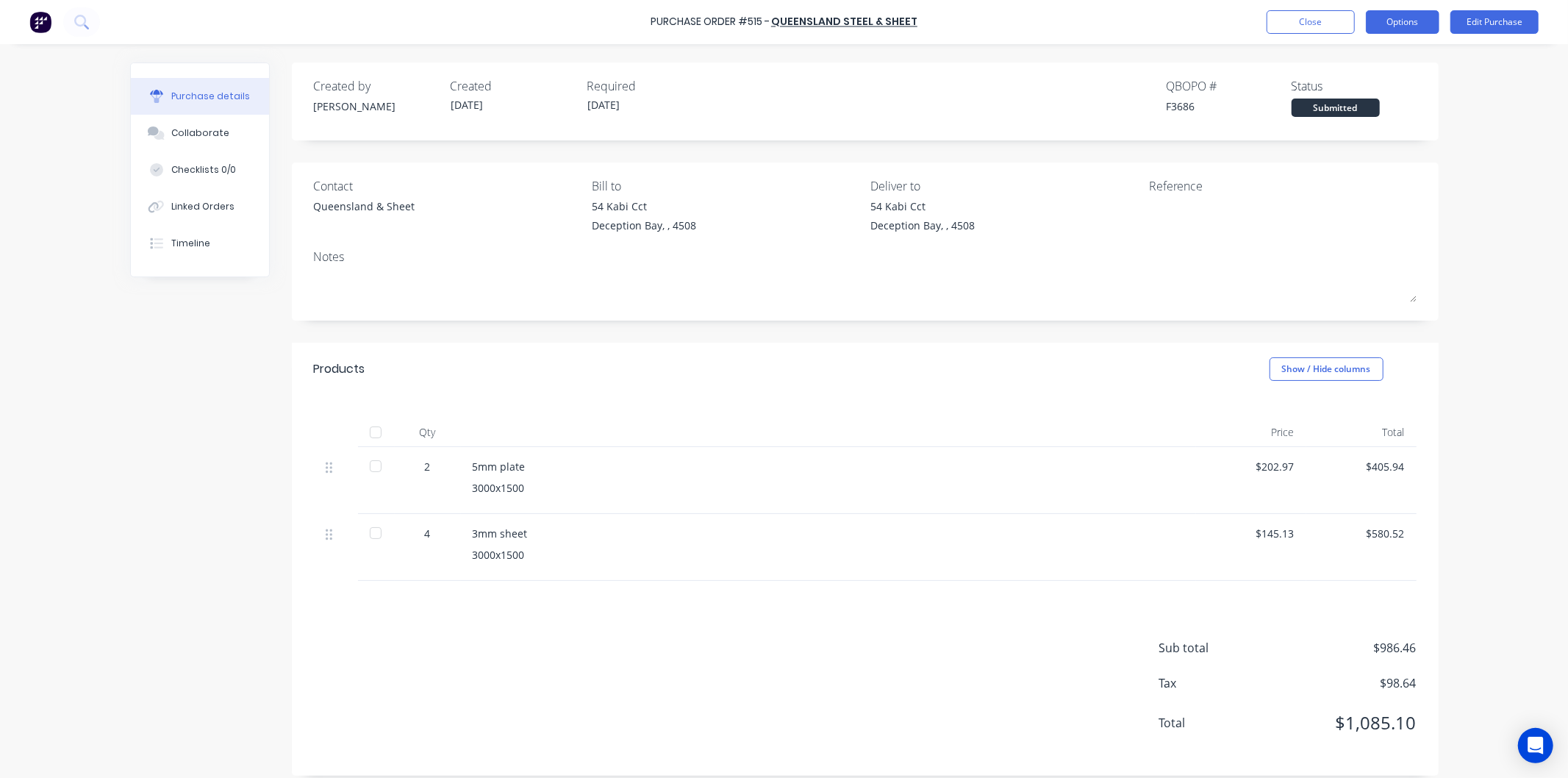
click at [1417, 22] on button "Options" at bounding box center [1402, 22] width 73 height 24
click at [1354, 57] on div "Print / Email" at bounding box center [1369, 60] width 113 height 22
click at [1341, 86] on div "With pricing" at bounding box center [1369, 89] width 113 height 22
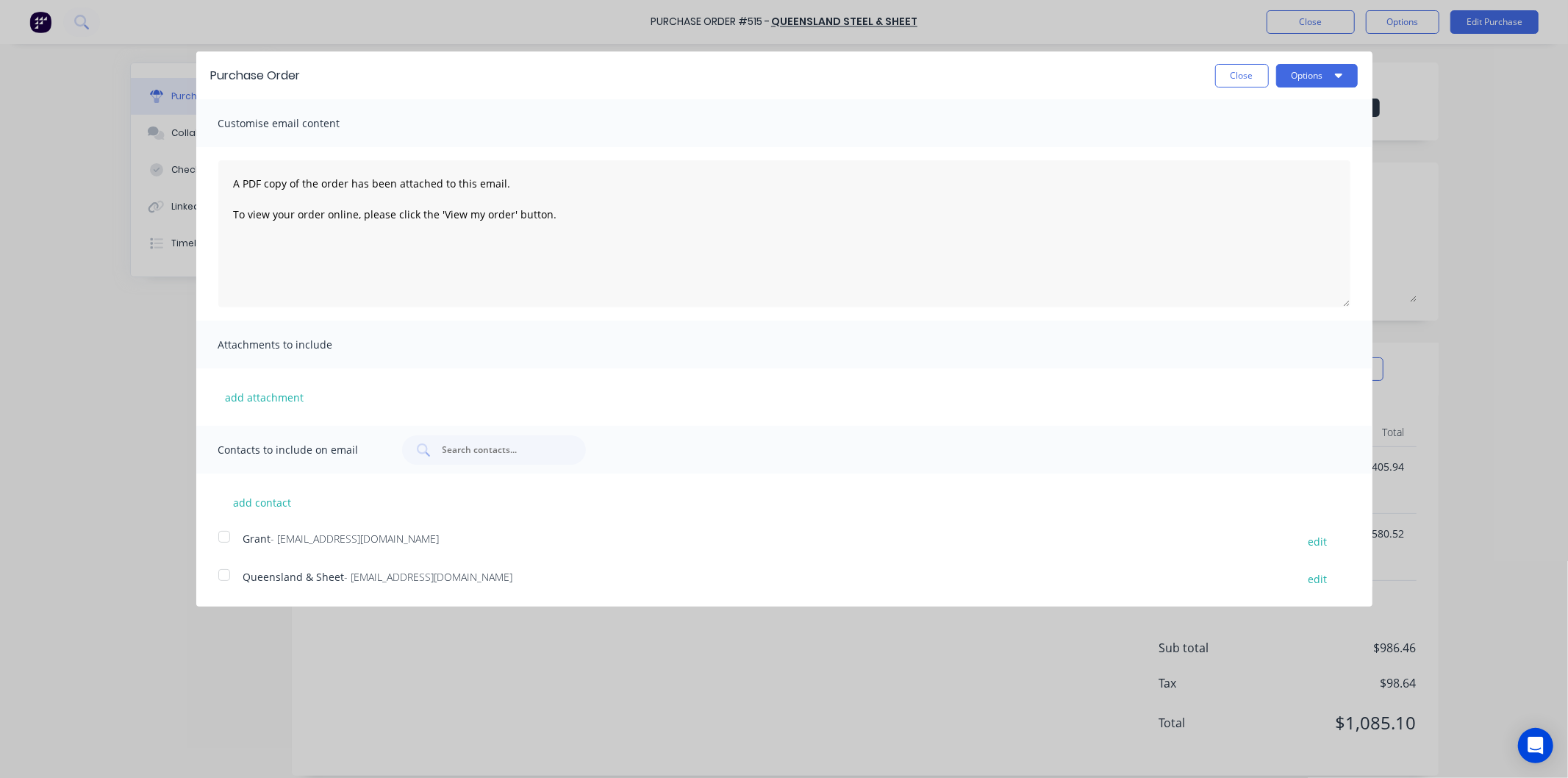
click at [228, 577] on div at bounding box center [224, 575] width 29 height 29
click at [1325, 72] on button "Options" at bounding box center [1317, 75] width 82 height 24
click at [1252, 138] on div "Email" at bounding box center [1288, 143] width 113 height 22
